Goal: Information Seeking & Learning: Find specific fact

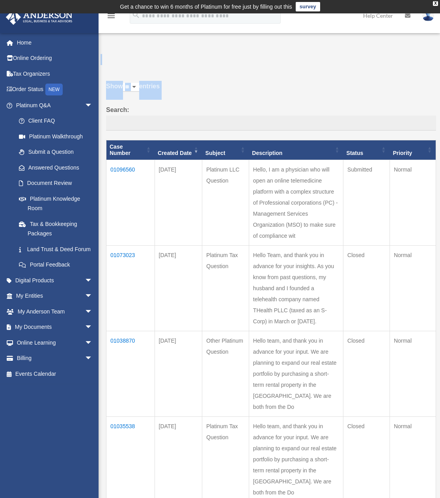
drag, startPoint x: 118, startPoint y: 52, endPoint x: 257, endPoint y: 120, distance: 154.6
click at [262, 110] on label "Search:" at bounding box center [271, 118] width 330 height 26
click at [262, 116] on input "Search:" at bounding box center [271, 123] width 330 height 15
drag, startPoint x: 188, startPoint y: 118, endPoint x: 174, endPoint y: 56, distance: 63.2
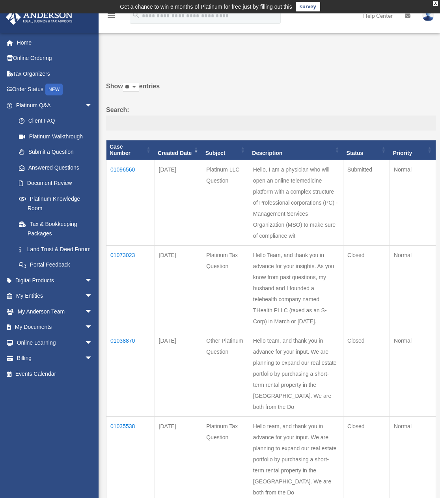
click at [174, 56] on p at bounding box center [269, 59] width 336 height 11
drag, startPoint x: 99, startPoint y: 86, endPoint x: 187, endPoint y: 112, distance: 90.9
click at [188, 111] on label "Search:" at bounding box center [271, 118] width 330 height 26
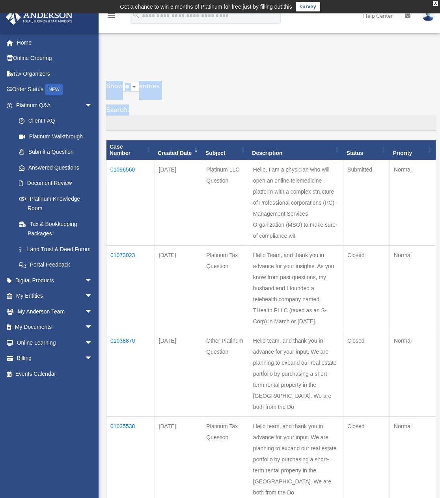
click at [188, 116] on input "Search:" at bounding box center [271, 123] width 330 height 15
drag, startPoint x: 119, startPoint y: 60, endPoint x: 234, endPoint y: 116, distance: 127.9
click at [238, 116] on input "Search:" at bounding box center [271, 123] width 330 height 15
drag, startPoint x: 206, startPoint y: 122, endPoint x: 229, endPoint y: 59, distance: 66.6
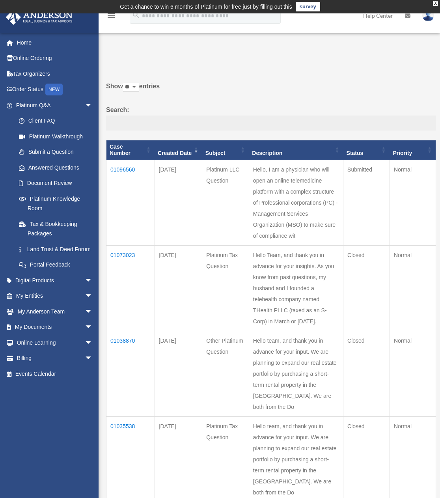
click at [229, 59] on p at bounding box center [269, 59] width 336 height 11
drag, startPoint x: 150, startPoint y: 73, endPoint x: 195, endPoint y: 117, distance: 62.5
click at [195, 117] on input "Search:" at bounding box center [271, 123] width 330 height 15
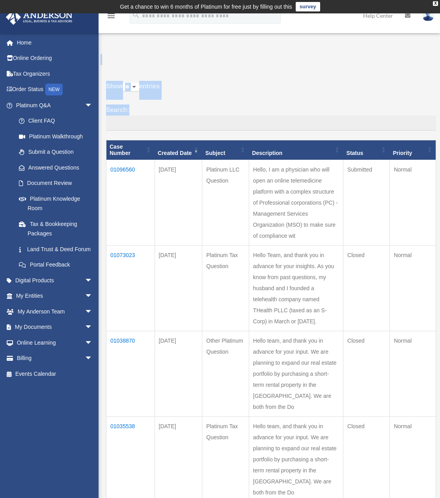
drag, startPoint x: 134, startPoint y: 64, endPoint x: 204, endPoint y: 114, distance: 86.2
click at [204, 114] on label "Search:" at bounding box center [271, 118] width 330 height 26
click at [204, 116] on input "Search:" at bounding box center [271, 123] width 330 height 15
